Goal: Check status: Check status

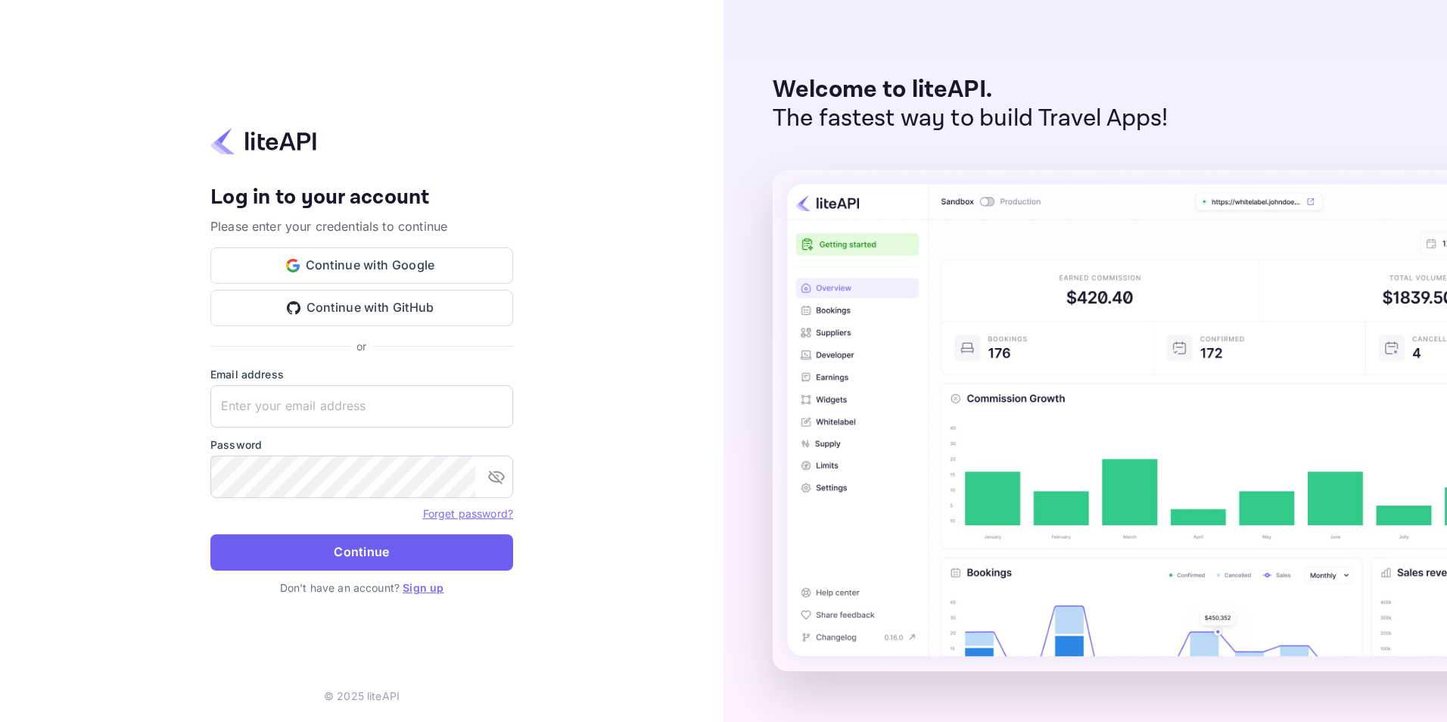
type input "[EMAIL_ADDRESS][DOMAIN_NAME]"
click at [401, 546] on button "Continue" at bounding box center [361, 552] width 303 height 36
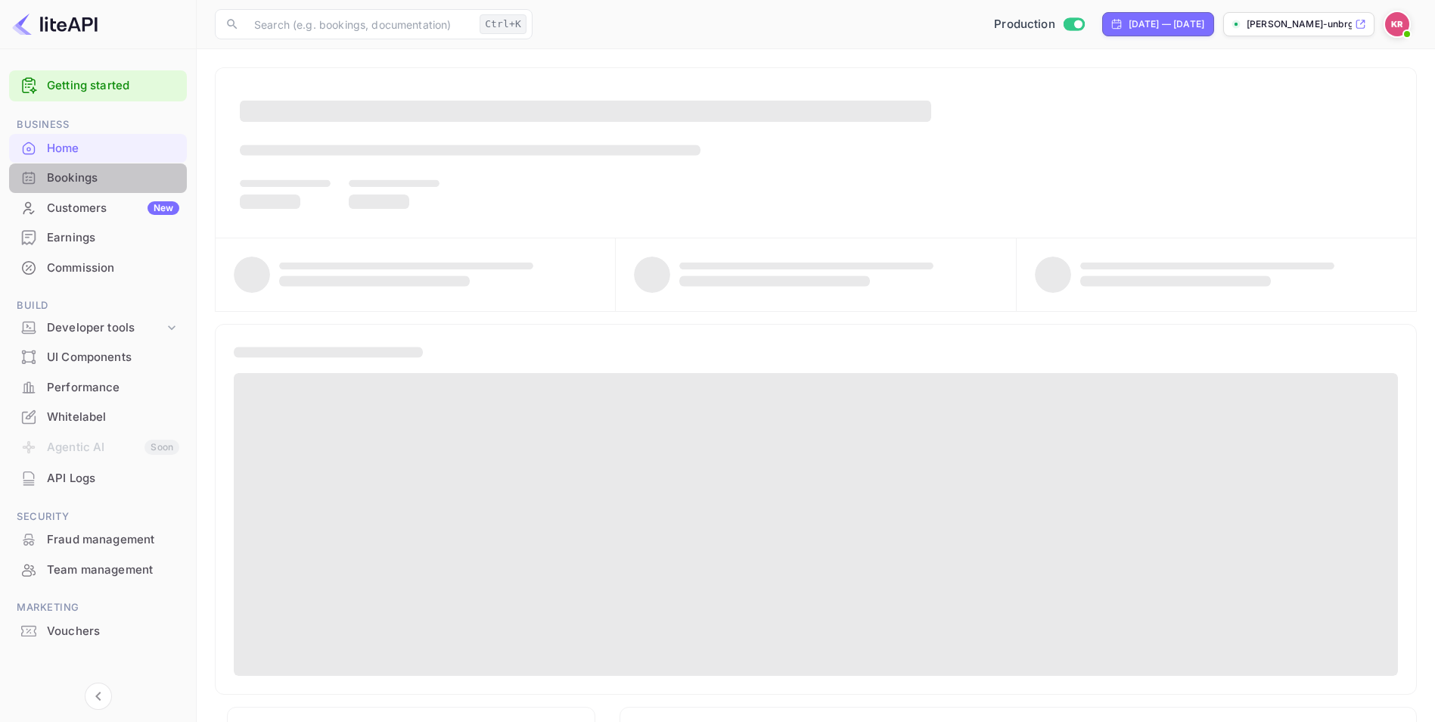
click at [135, 190] on div "Bookings" at bounding box center [98, 178] width 178 height 30
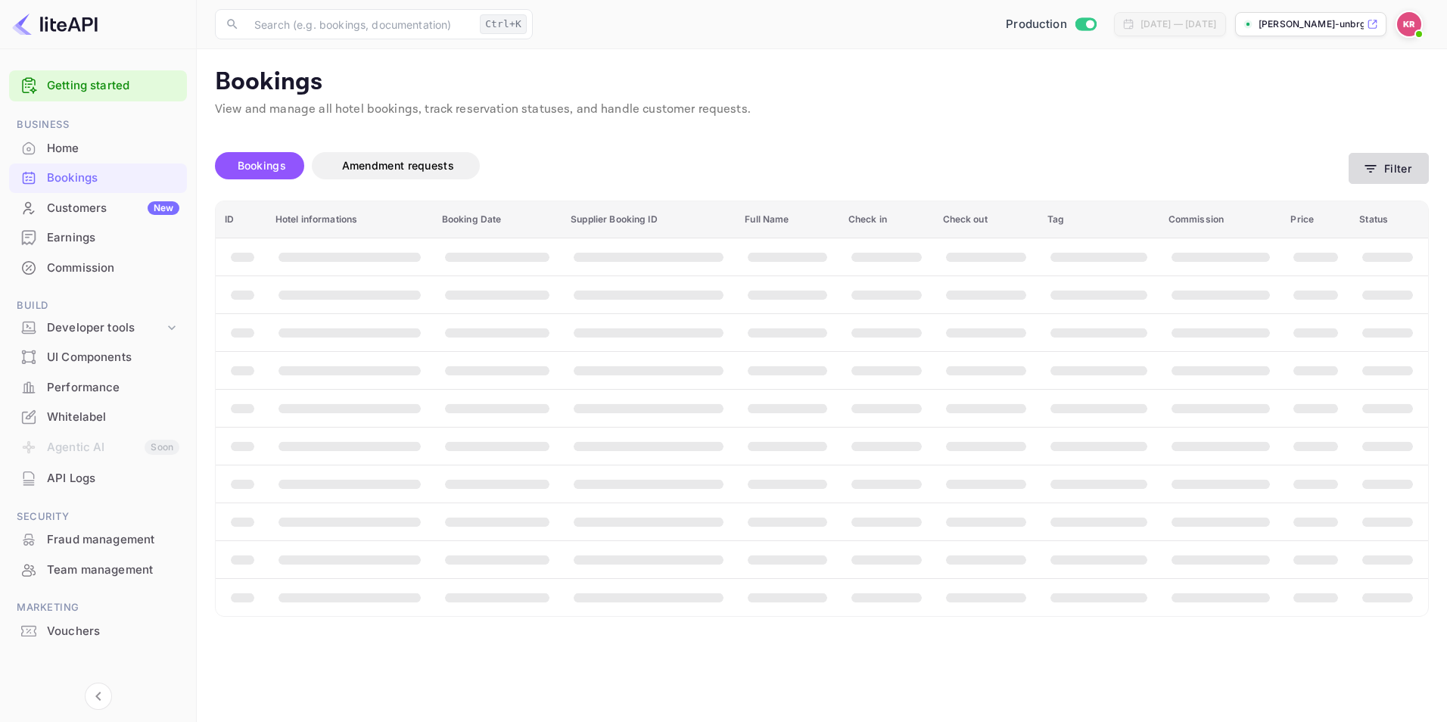
click at [1394, 180] on button "Filter" at bounding box center [1388, 168] width 80 height 31
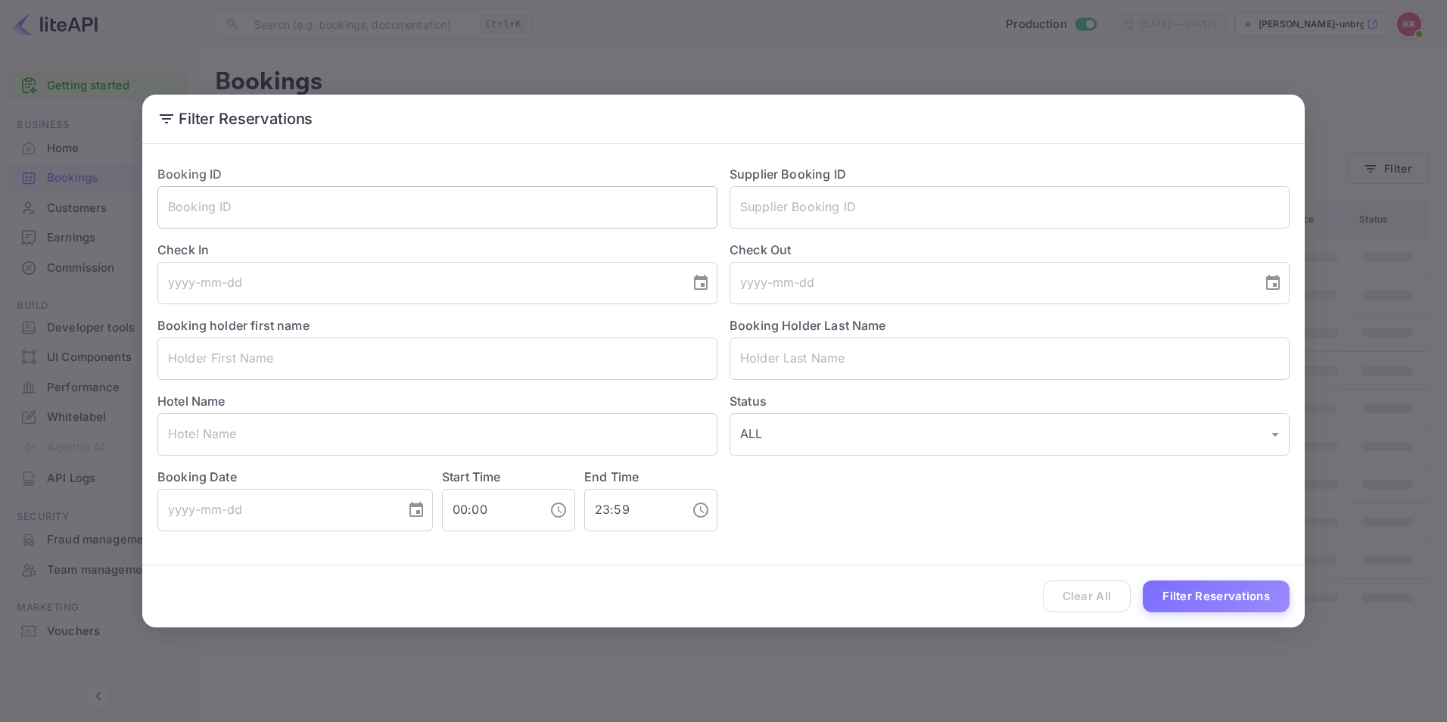
click at [567, 197] on input "text" at bounding box center [437, 207] width 560 height 42
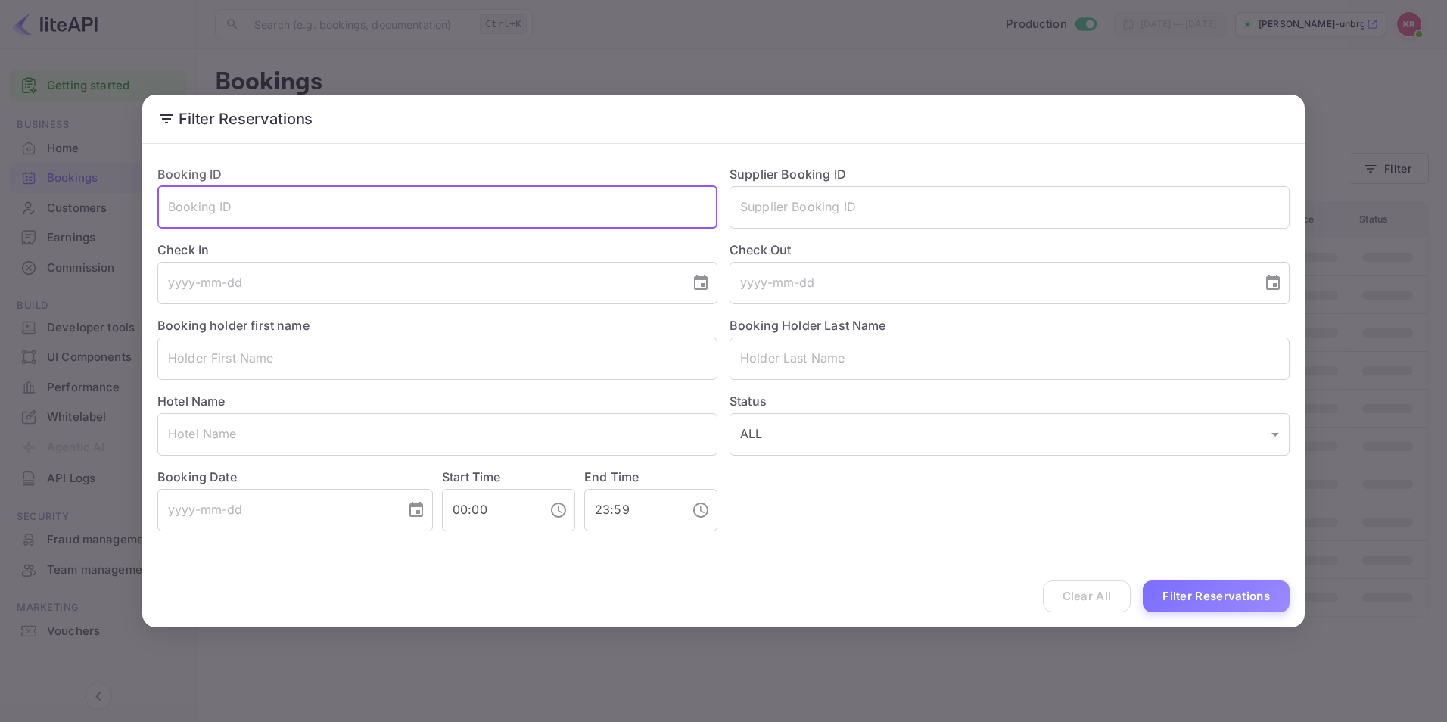
paste input "-Bvr_AMdu"
type input "-Bvr_AMdu"
click at [1279, 611] on button "Filter Reservations" at bounding box center [1215, 596] width 147 height 33
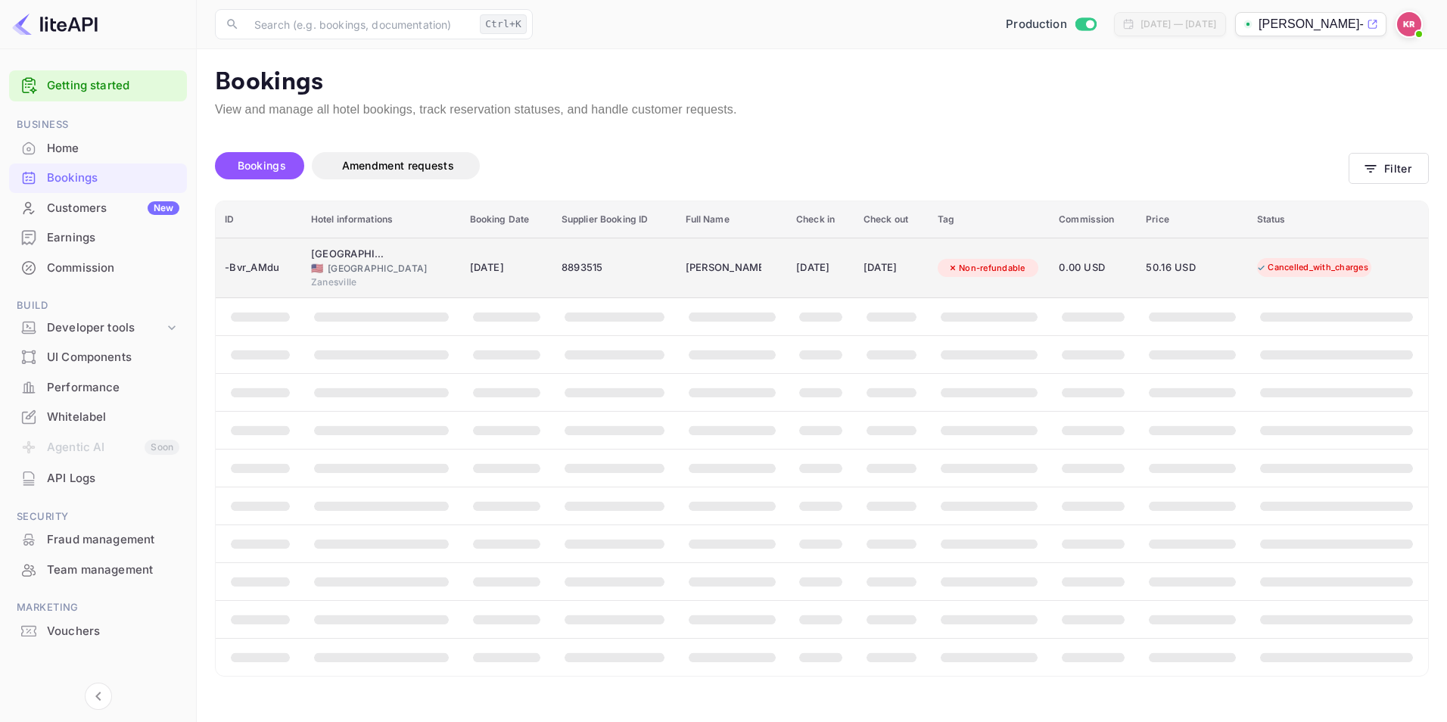
click at [796, 279] on div "[DATE]" at bounding box center [820, 268] width 49 height 24
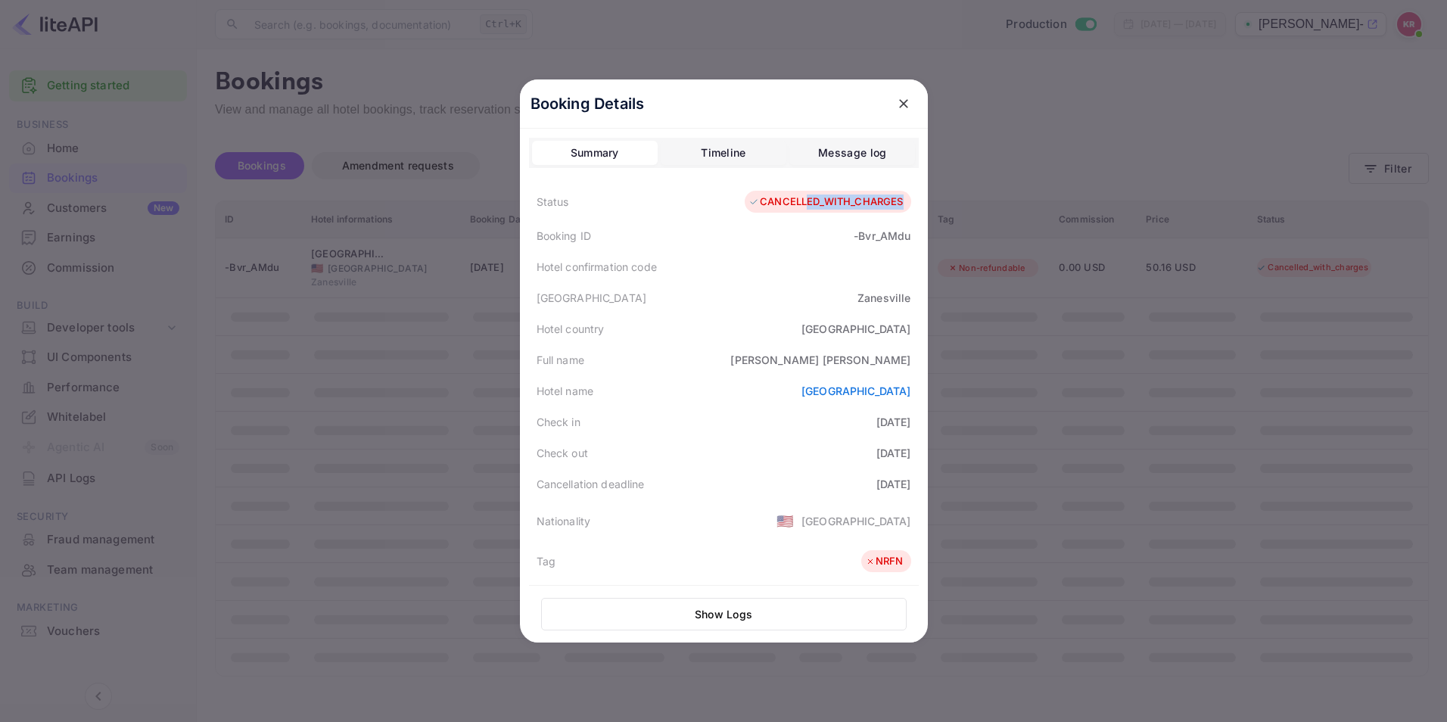
drag, startPoint x: 800, startPoint y: 209, endPoint x: 897, endPoint y: 200, distance: 97.2
click at [897, 200] on div "CANCELLED_WITH_CHARGES" at bounding box center [827, 202] width 166 height 23
drag, startPoint x: 897, startPoint y: 200, endPoint x: 850, endPoint y: 232, distance: 56.7
click at [853, 232] on div "-Bvr_AMdu" at bounding box center [881, 236] width 57 height 16
click at [896, 104] on icon "close" at bounding box center [903, 103] width 15 height 15
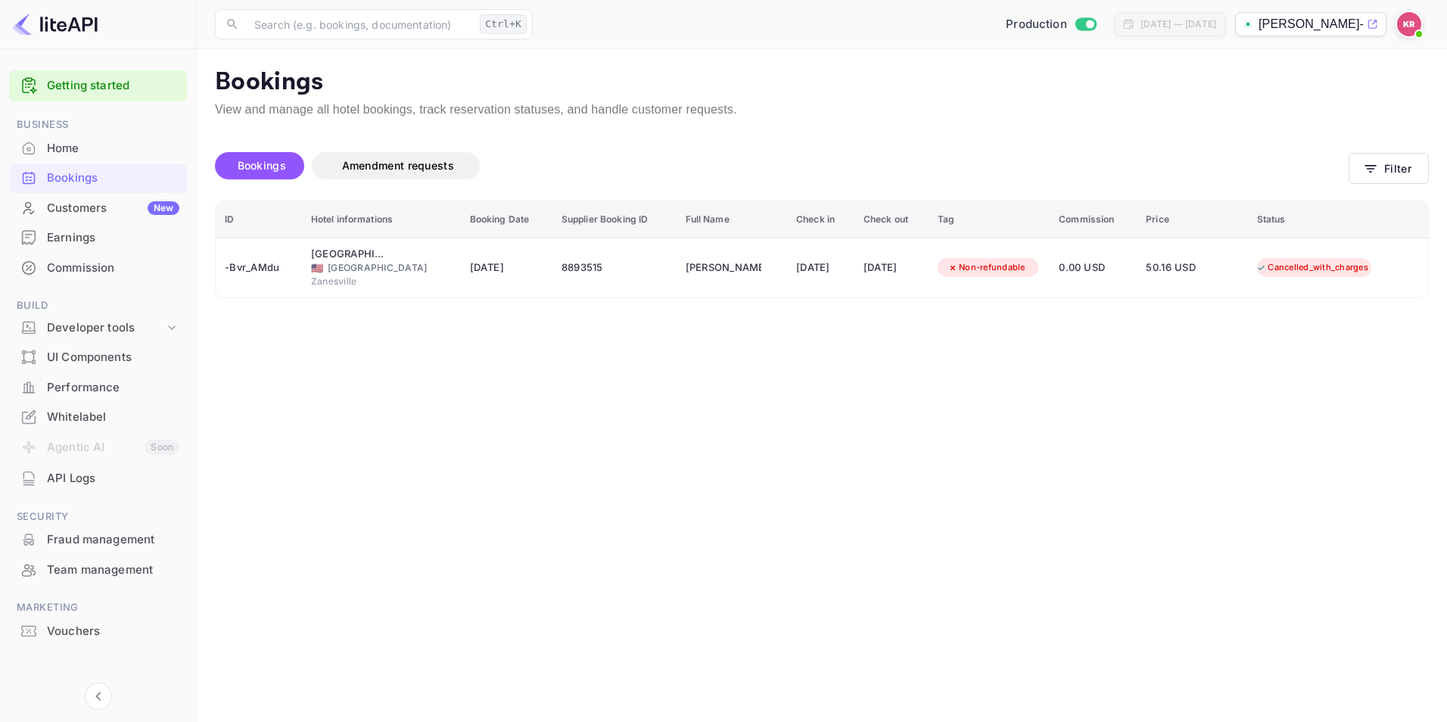
click at [363, 459] on main "Bookings View and manage all hotel bookings, track reservation statuses, and ha…" at bounding box center [822, 385] width 1250 height 673
